Goal: Task Accomplishment & Management: Manage account settings

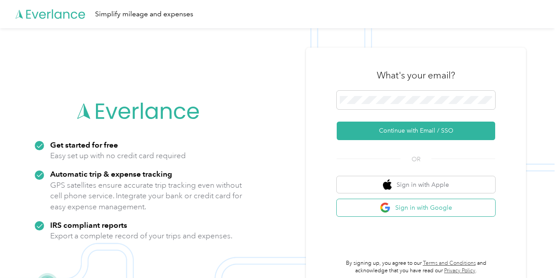
click at [430, 212] on button "Sign in with Google" at bounding box center [416, 207] width 158 height 17
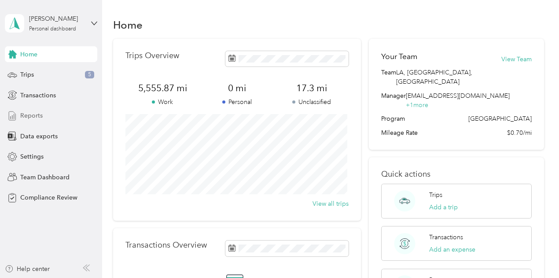
click at [33, 116] on span "Reports" at bounding box center [31, 115] width 22 height 9
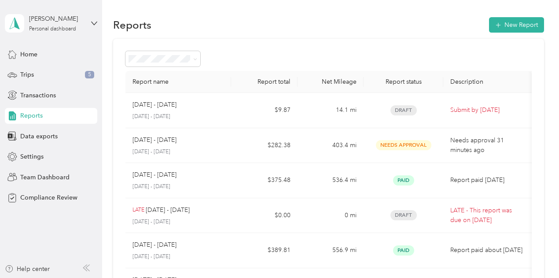
click at [88, 22] on div "[PERSON_NAME] Personal dashboard" at bounding box center [51, 23] width 92 height 31
click at [40, 72] on div "Team dashboard" at bounding box center [97, 71] width 173 height 15
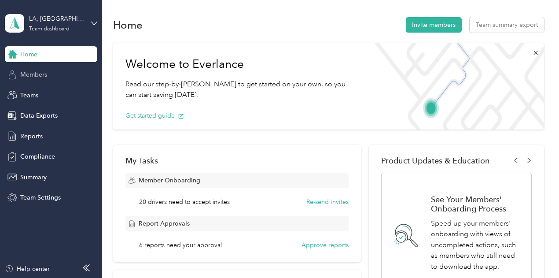
click at [34, 73] on span "Members" at bounding box center [33, 74] width 27 height 9
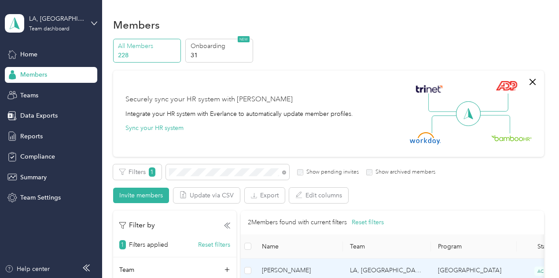
click at [291, 269] on span "[PERSON_NAME]" at bounding box center [299, 270] width 74 height 10
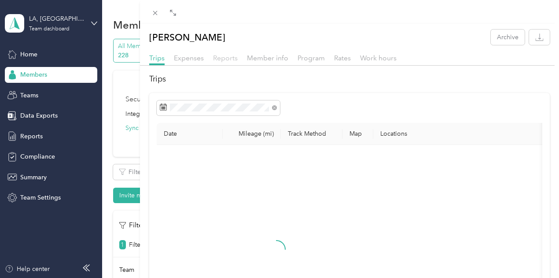
click at [238, 60] on span "Reports" at bounding box center [225, 58] width 25 height 8
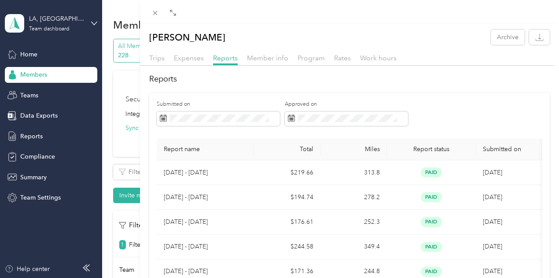
click at [191, 172] on div "[PERSON_NAME] Archive Trips Expenses Reports Member info Program Rates Work hou…" at bounding box center [279, 139] width 559 height 278
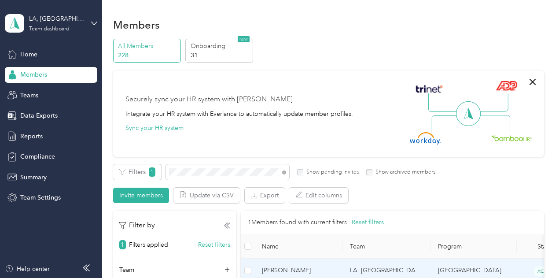
click at [294, 265] on span "[PERSON_NAME]" at bounding box center [299, 270] width 74 height 10
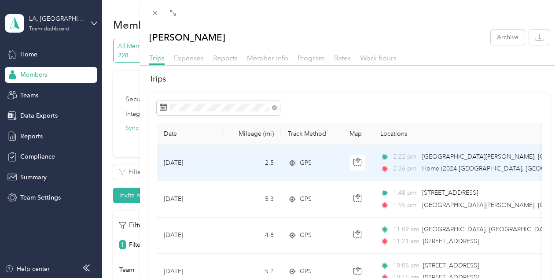
click at [223, 149] on td "[DATE]" at bounding box center [190, 163] width 66 height 36
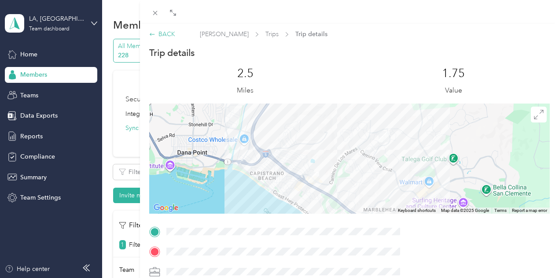
click at [175, 33] on div "BACK" at bounding box center [162, 33] width 26 height 9
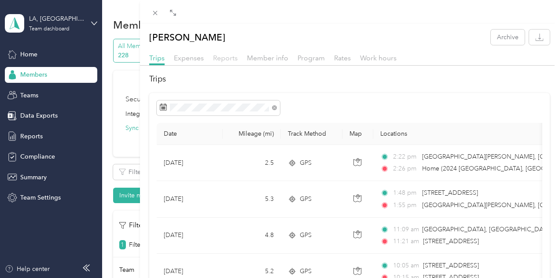
click at [238, 56] on span "Reports" at bounding box center [225, 58] width 25 height 8
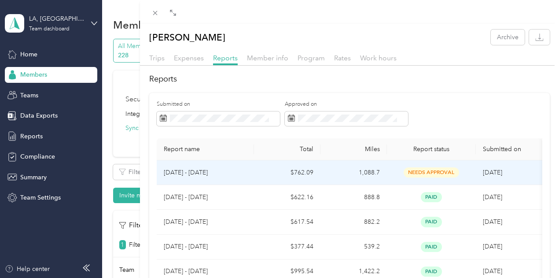
click at [247, 171] on p "[DATE] - [DATE]" at bounding box center [205, 173] width 83 height 10
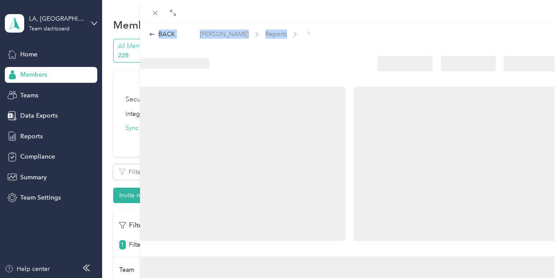
drag, startPoint x: 420, startPoint y: 99, endPoint x: 391, endPoint y: 8, distance: 95.6
click at [391, 8] on div "BACK [PERSON_NAME] Reports" at bounding box center [349, 150] width 419 height 301
click at [460, 14] on div at bounding box center [349, 11] width 419 height 23
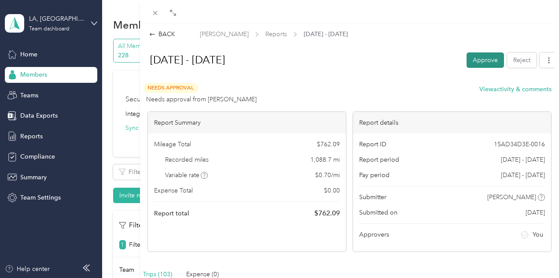
click at [474, 61] on button "Approve" at bounding box center [484, 59] width 37 height 15
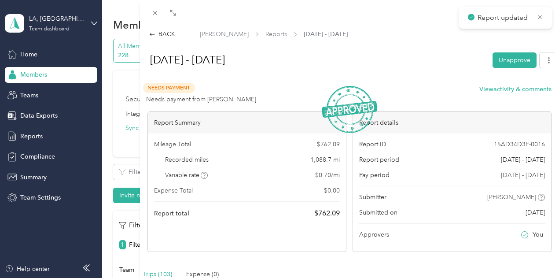
click at [200, 172] on div "BACK [PERSON_NAME] Reports [DATE] - [DATE] [DATE] - [DATE] Unapprove Needs Paym…" at bounding box center [279, 139] width 559 height 278
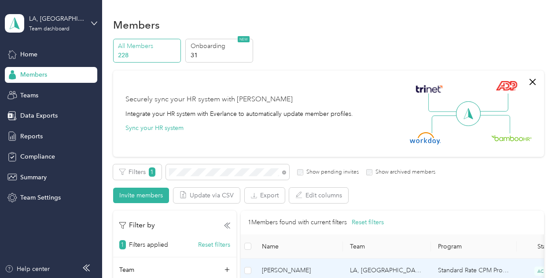
click at [288, 265] on span "[PERSON_NAME]" at bounding box center [299, 270] width 74 height 10
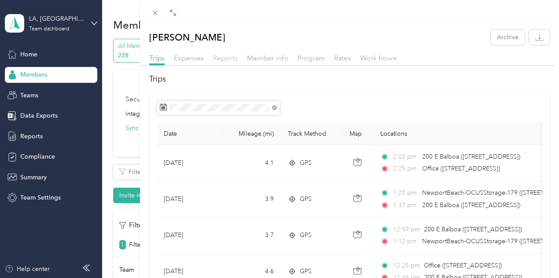
click at [238, 59] on span "Reports" at bounding box center [225, 58] width 25 height 8
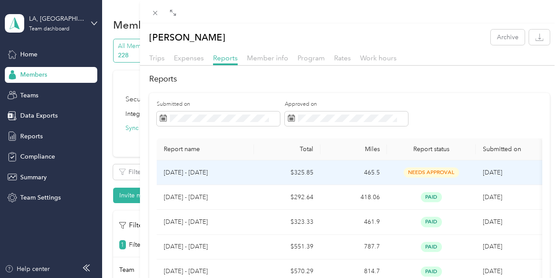
click at [247, 175] on p "[DATE] - [DATE]" at bounding box center [205, 173] width 83 height 10
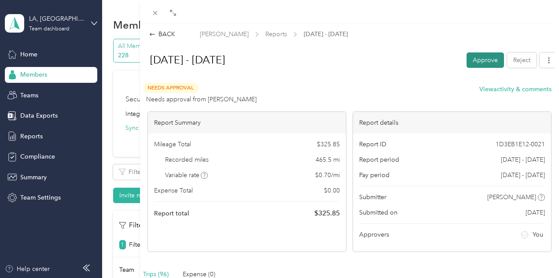
click at [477, 58] on button "Approve" at bounding box center [484, 59] width 37 height 15
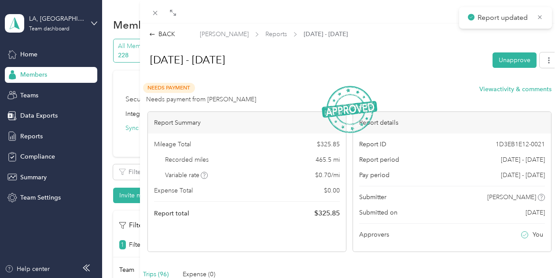
click at [187, 173] on div "BACK [PERSON_NAME] Reports [DATE] - [DATE] [DATE] - [DATE] Unapprove Needs Paym…" at bounding box center [279, 139] width 559 height 278
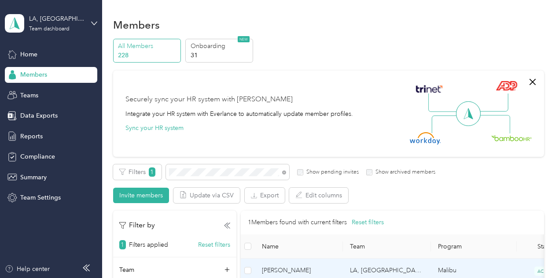
click at [278, 268] on span "[PERSON_NAME]" at bounding box center [299, 270] width 74 height 10
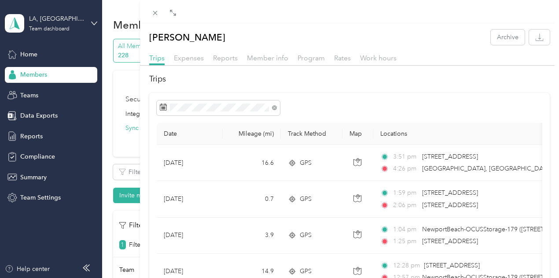
click at [352, 61] on div "Trips Expenses Reports Member info Program Rates Work hours" at bounding box center [349, 59] width 419 height 13
click at [238, 60] on span "Reports" at bounding box center [225, 58] width 25 height 8
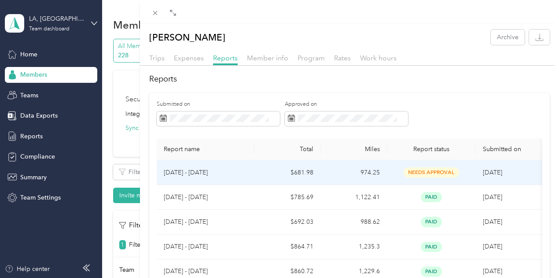
click at [247, 172] on p "[DATE] - [DATE]" at bounding box center [205, 173] width 83 height 10
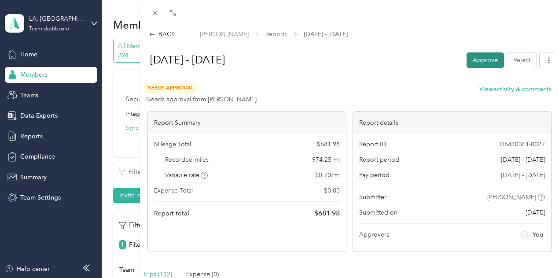
click at [478, 63] on button "Approve" at bounding box center [484, 59] width 37 height 15
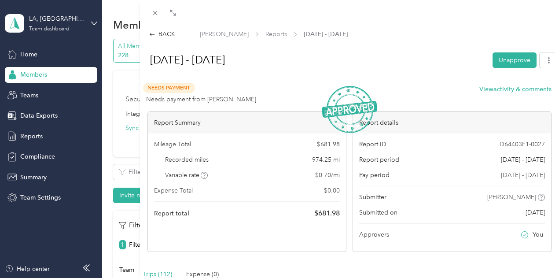
click at [201, 172] on div "BACK [PERSON_NAME] Reports [DATE] - [DATE] [DATE] - [DATE] Unapprove Needs Paym…" at bounding box center [279, 139] width 559 height 278
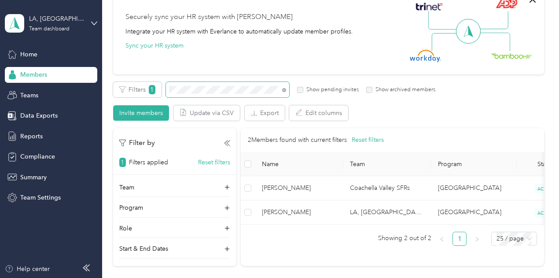
scroll to position [83, 0]
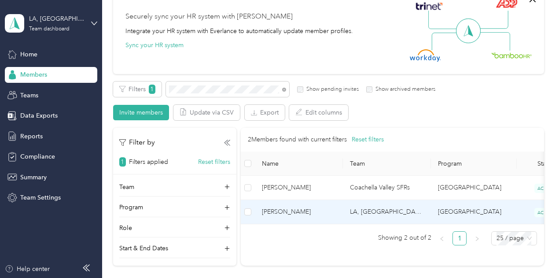
click at [284, 212] on span "[PERSON_NAME]" at bounding box center [299, 212] width 74 height 10
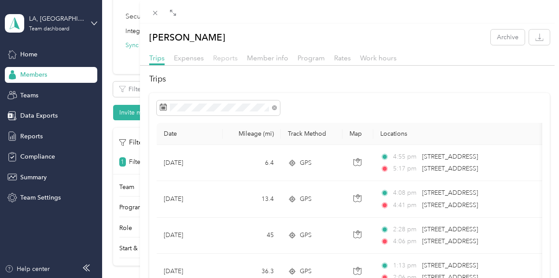
click at [238, 57] on span "Reports" at bounding box center [225, 58] width 25 height 8
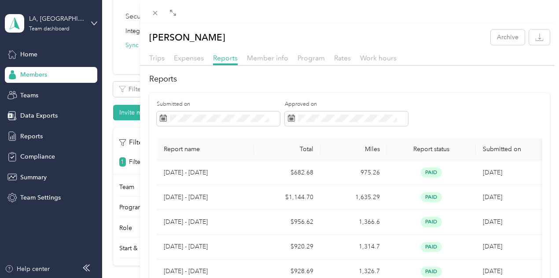
click at [192, 89] on div "[PERSON_NAME] Archive Trips Expenses Reports Member info Program Rates Work hou…" at bounding box center [279, 139] width 559 height 278
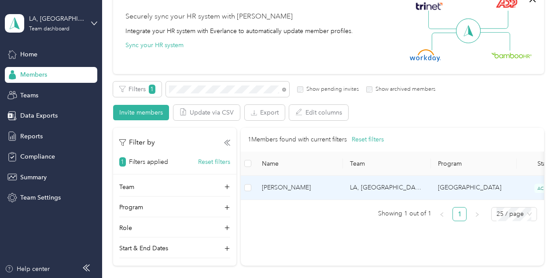
click at [296, 189] on span "[PERSON_NAME]" at bounding box center [299, 188] width 74 height 10
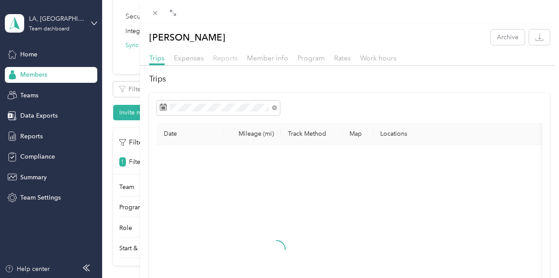
click at [238, 59] on span "Reports" at bounding box center [225, 58] width 25 height 8
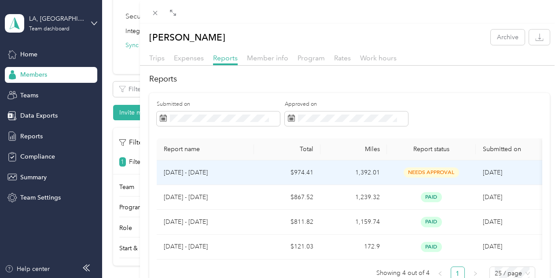
click at [247, 170] on p "[DATE] - [DATE]" at bounding box center [205, 173] width 83 height 10
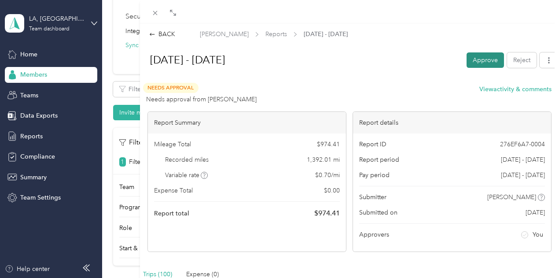
click at [472, 63] on button "Approve" at bounding box center [484, 59] width 37 height 15
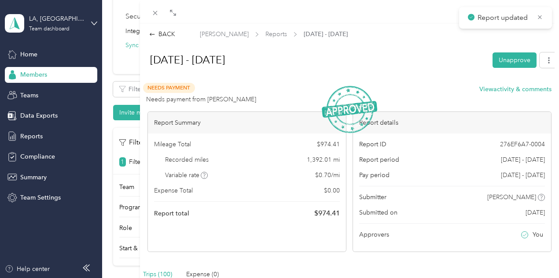
click at [205, 92] on div "BACK [PERSON_NAME] Reports [DATE] - [DATE] [DATE] - [DATE] Unapprove Needs Paym…" at bounding box center [279, 139] width 559 height 278
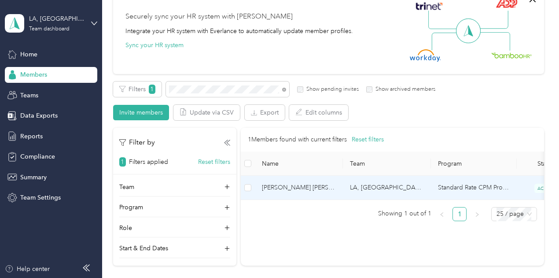
click at [275, 188] on span "[PERSON_NAME] [PERSON_NAME]" at bounding box center [299, 188] width 74 height 10
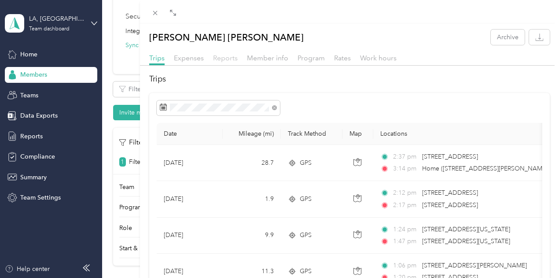
click at [238, 59] on span "Reports" at bounding box center [225, 58] width 25 height 8
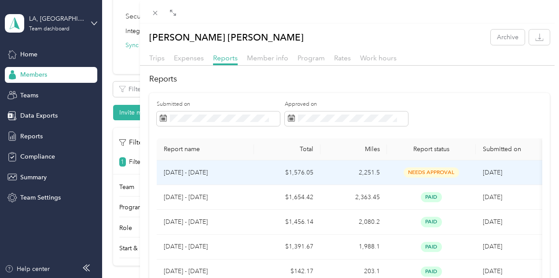
click at [247, 169] on p "[DATE] - [DATE]" at bounding box center [205, 173] width 83 height 10
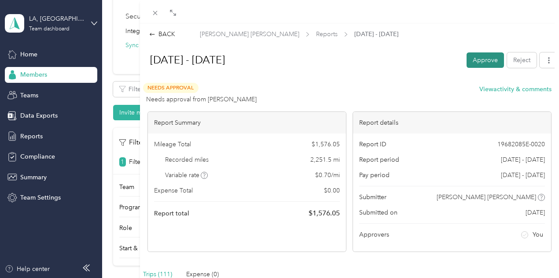
click at [473, 61] on button "Approve" at bounding box center [484, 59] width 37 height 15
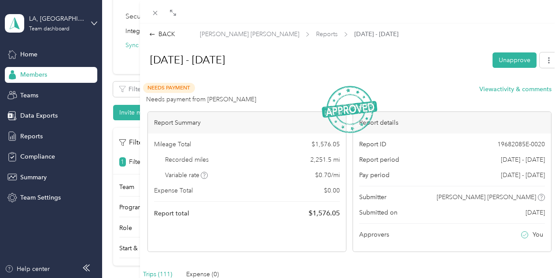
click at [231, 65] on div "BACK [PERSON_NAME] [PERSON_NAME] Reports [DATE] - [DATE] [DATE] - [DATE] Unappr…" at bounding box center [279, 139] width 559 height 278
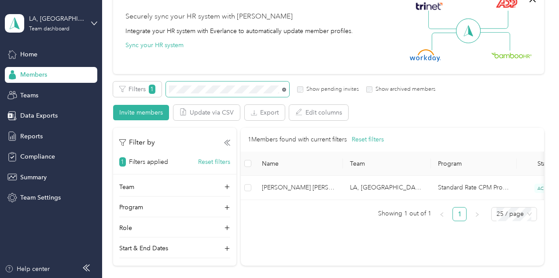
click at [284, 89] on icon at bounding box center [284, 90] width 4 height 4
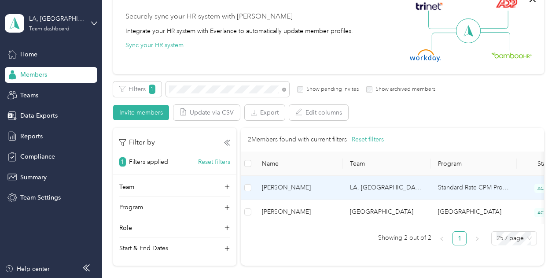
click at [285, 183] on span "[PERSON_NAME]" at bounding box center [299, 188] width 74 height 10
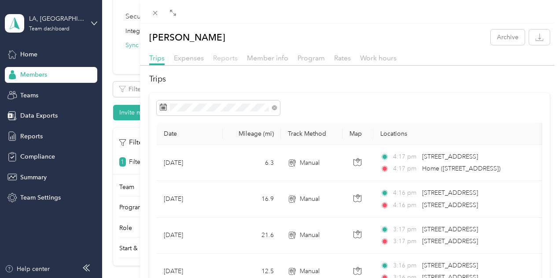
click at [238, 55] on span "Reports" at bounding box center [225, 58] width 25 height 8
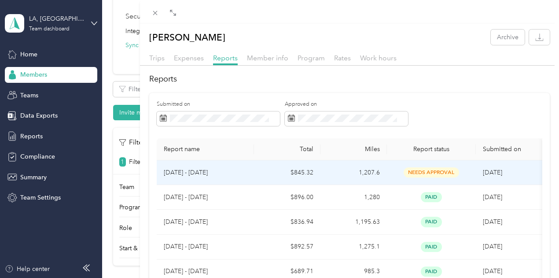
click at [247, 174] on p "[DATE] - [DATE]" at bounding box center [205, 173] width 83 height 10
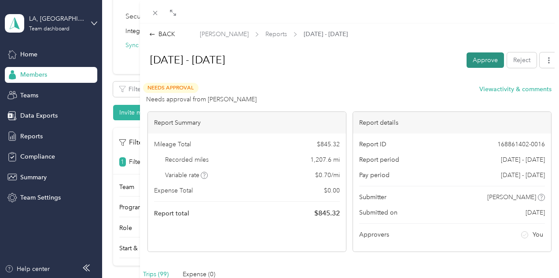
click at [466, 59] on button "Approve" at bounding box center [484, 59] width 37 height 15
